Goal: Information Seeking & Learning: Learn about a topic

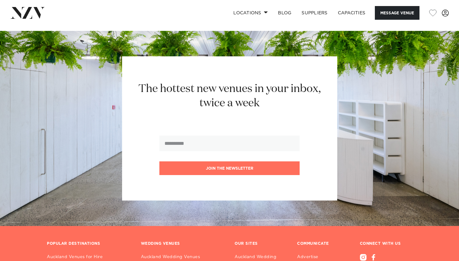
scroll to position [918, 0]
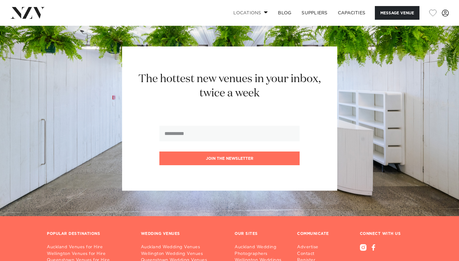
click at [259, 13] on link "Locations" at bounding box center [250, 13] width 45 height 14
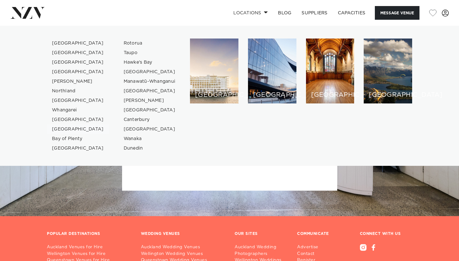
click at [64, 130] on link "[GEOGRAPHIC_DATA]" at bounding box center [78, 130] width 62 height 10
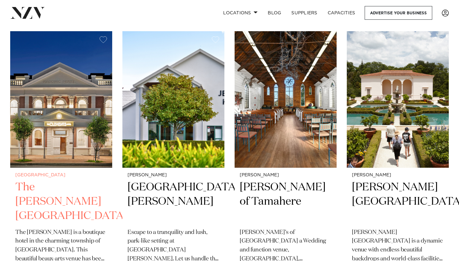
scroll to position [543, 0]
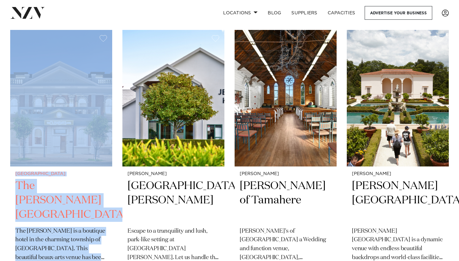
click at [29, 179] on h2 "The Clements Hotel" at bounding box center [61, 200] width 92 height 43
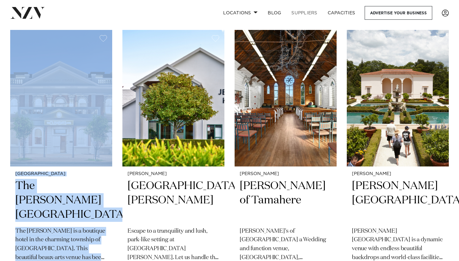
click at [308, 6] on link "SUPPLIERS" at bounding box center [304, 13] width 36 height 14
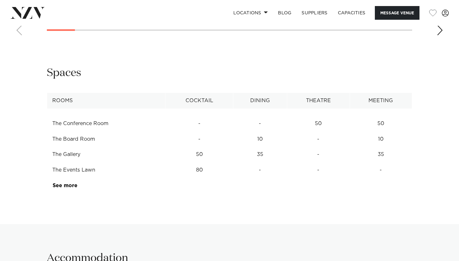
scroll to position [774, 0]
click at [198, 132] on td "50" at bounding box center [199, 125] width 68 height 16
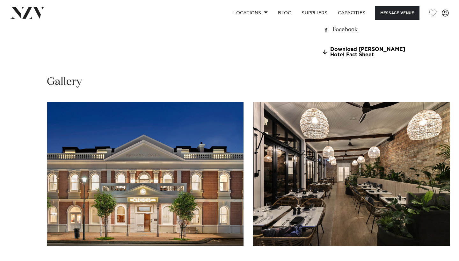
scroll to position [540, 0]
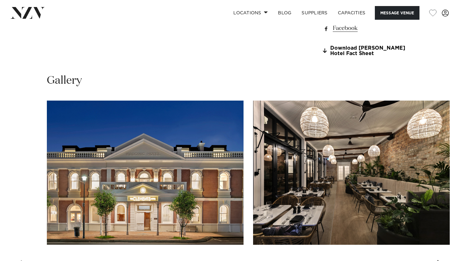
click at [86, 124] on img "1 / 23" at bounding box center [145, 173] width 197 height 144
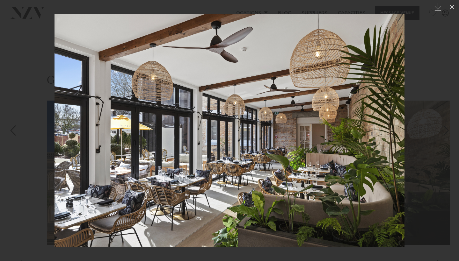
click at [458, 85] on div at bounding box center [229, 130] width 459 height 261
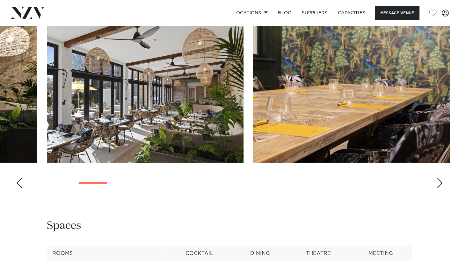
scroll to position [621, 0]
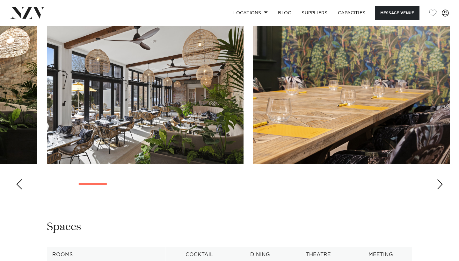
click at [438, 179] on div "Next slide" at bounding box center [440, 184] width 6 height 10
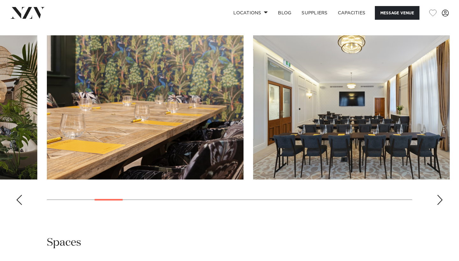
scroll to position [604, 0]
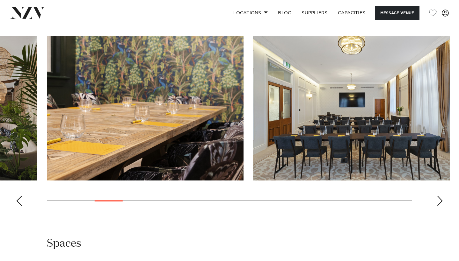
click at [439, 196] on div "Next slide" at bounding box center [440, 201] width 6 height 10
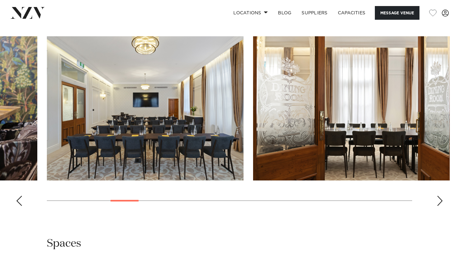
click at [439, 196] on div "Next slide" at bounding box center [440, 201] width 6 height 10
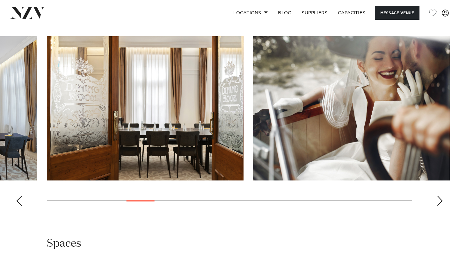
click at [439, 196] on div "Next slide" at bounding box center [440, 201] width 6 height 10
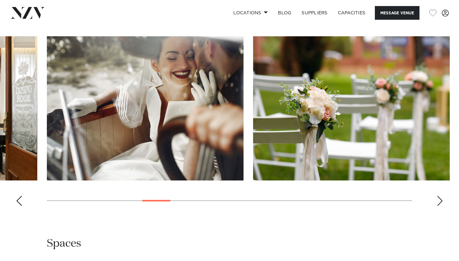
click at [439, 196] on div "Next slide" at bounding box center [440, 201] width 6 height 10
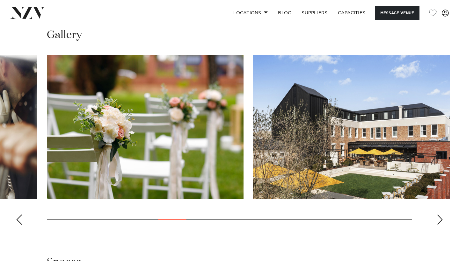
scroll to position [584, 0]
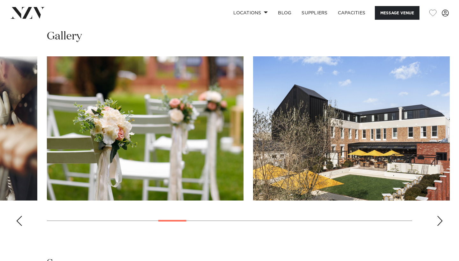
click at [438, 205] on swiper-container at bounding box center [229, 143] width 459 height 175
click at [440, 216] on div "Next slide" at bounding box center [440, 221] width 6 height 10
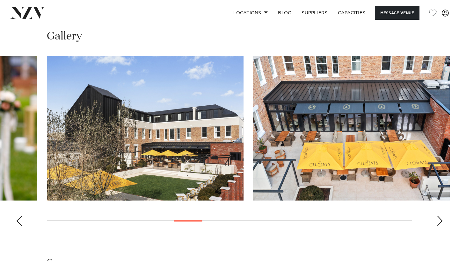
click at [440, 216] on div "Next slide" at bounding box center [440, 221] width 6 height 10
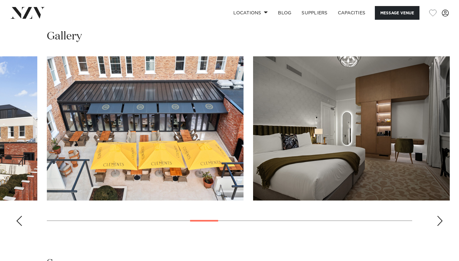
click at [439, 216] on div "Next slide" at bounding box center [440, 221] width 6 height 10
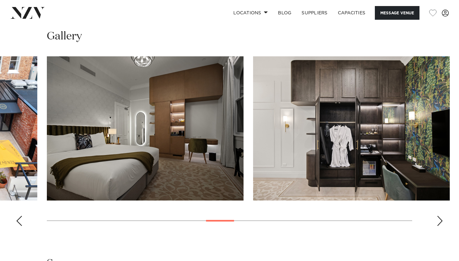
click at [439, 216] on div "Next slide" at bounding box center [440, 221] width 6 height 10
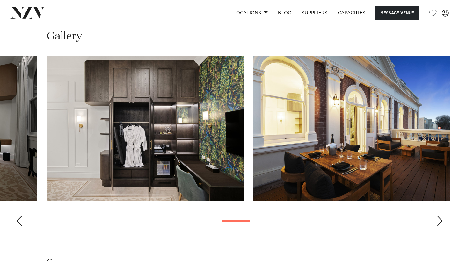
click at [439, 216] on div "Next slide" at bounding box center [440, 221] width 6 height 10
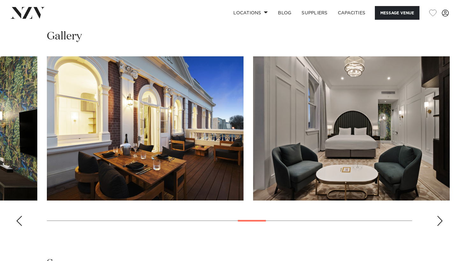
click at [438, 216] on div "Next slide" at bounding box center [440, 221] width 6 height 10
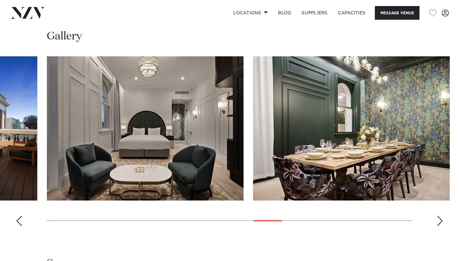
click at [438, 216] on div "Next slide" at bounding box center [440, 221] width 6 height 10
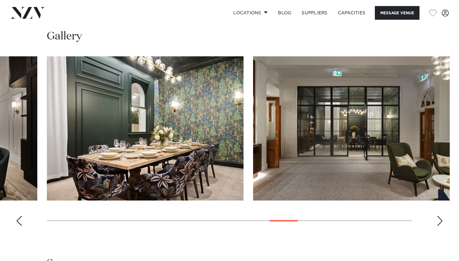
click at [438, 216] on div "Next slide" at bounding box center [440, 221] width 6 height 10
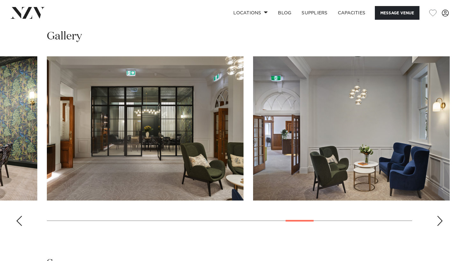
click at [438, 216] on div "Next slide" at bounding box center [440, 221] width 6 height 10
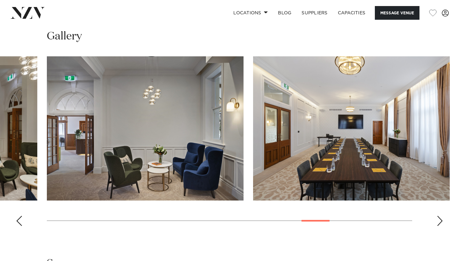
click at [438, 216] on div "Next slide" at bounding box center [440, 221] width 6 height 10
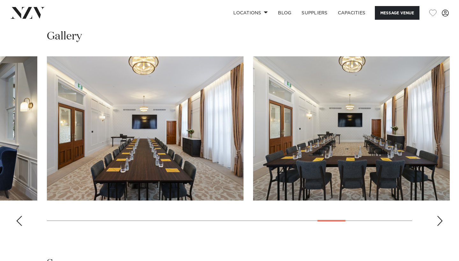
click at [438, 216] on div "Next slide" at bounding box center [440, 221] width 6 height 10
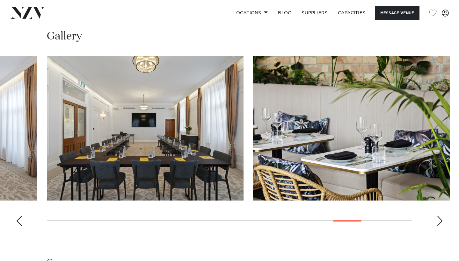
click at [437, 216] on div "Next slide" at bounding box center [440, 221] width 6 height 10
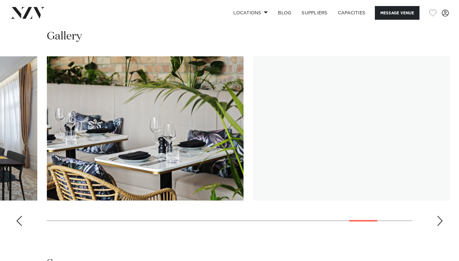
click at [437, 216] on div "Next slide" at bounding box center [440, 221] width 6 height 10
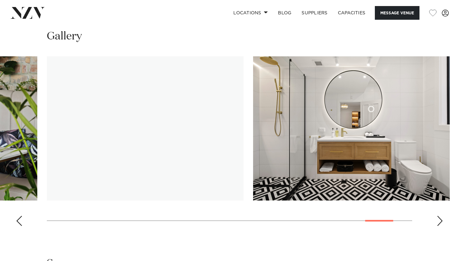
click at [437, 216] on div "Next slide" at bounding box center [440, 221] width 6 height 10
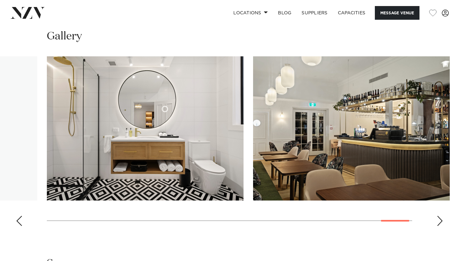
click at [437, 216] on div "Next slide" at bounding box center [440, 221] width 6 height 10
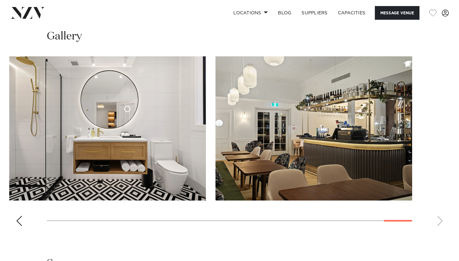
click at [437, 208] on swiper-container at bounding box center [229, 143] width 459 height 175
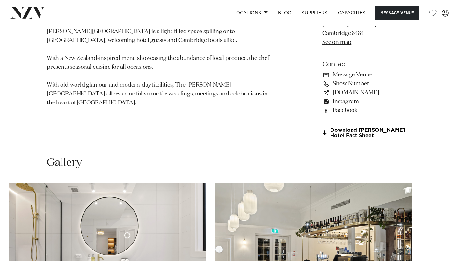
scroll to position [457, 0]
click at [338, 98] on link "Instagram" at bounding box center [367, 102] width 90 height 9
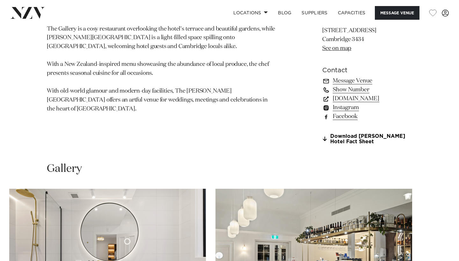
scroll to position [452, 0]
click at [355, 134] on link "Download Clements Hotel Fact Sheet" at bounding box center [367, 139] width 90 height 11
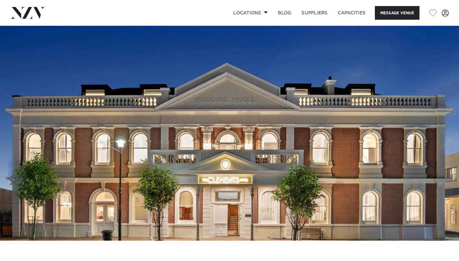
scroll to position [0, 0]
click at [37, 14] on img at bounding box center [27, 12] width 35 height 11
